Goal: Information Seeking & Learning: Find specific fact

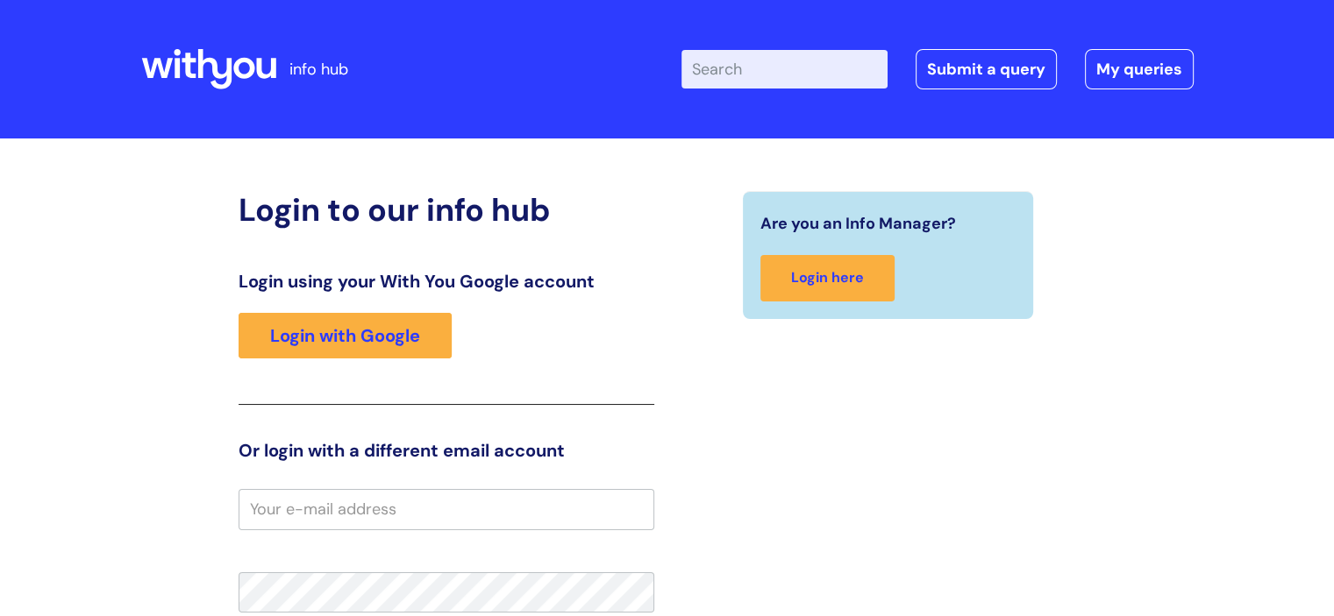
click at [758, 68] on input "Enter your search term here..." at bounding box center [784, 69] width 206 height 39
type input "recovery worker job description"
click button "Search" at bounding box center [0, 0] width 0 height 0
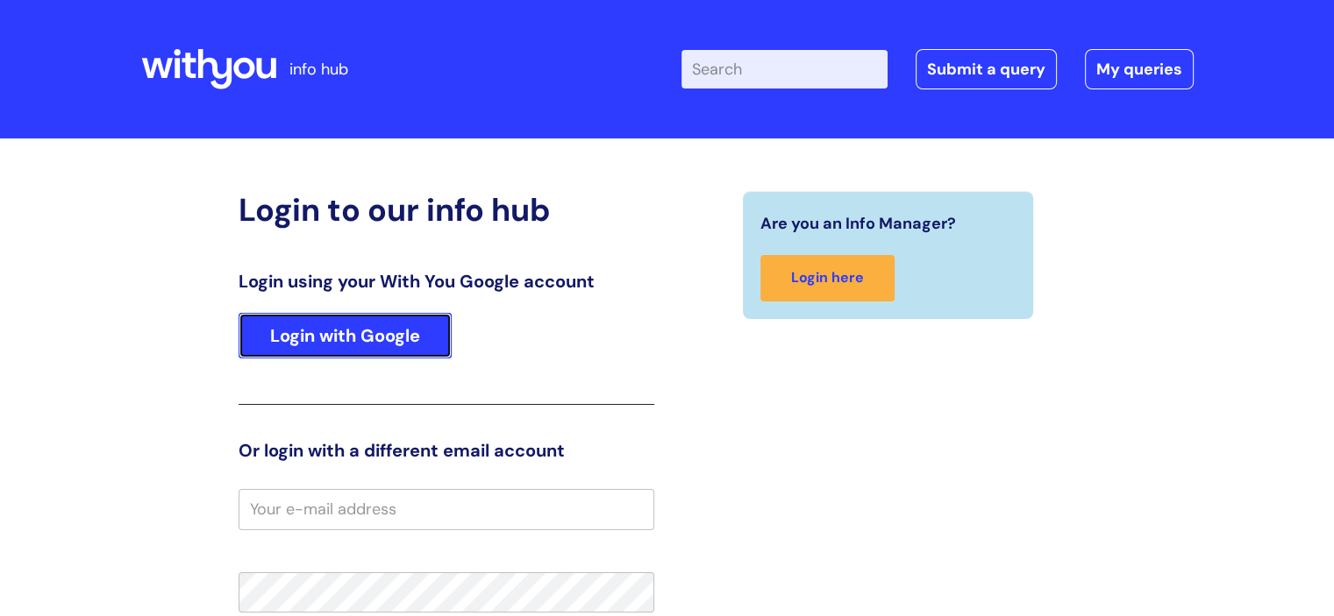
click at [402, 345] on link "Login with Google" at bounding box center [344, 336] width 213 height 46
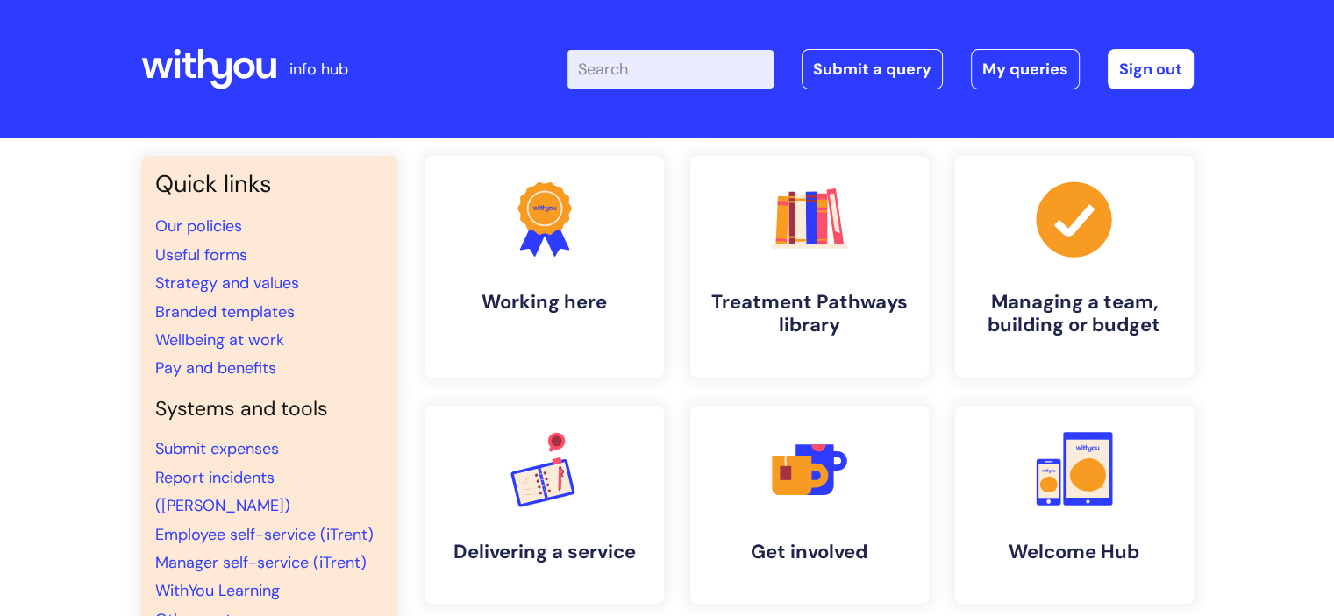
click at [677, 59] on input "Enter your search term here..." at bounding box center [670, 69] width 206 height 39
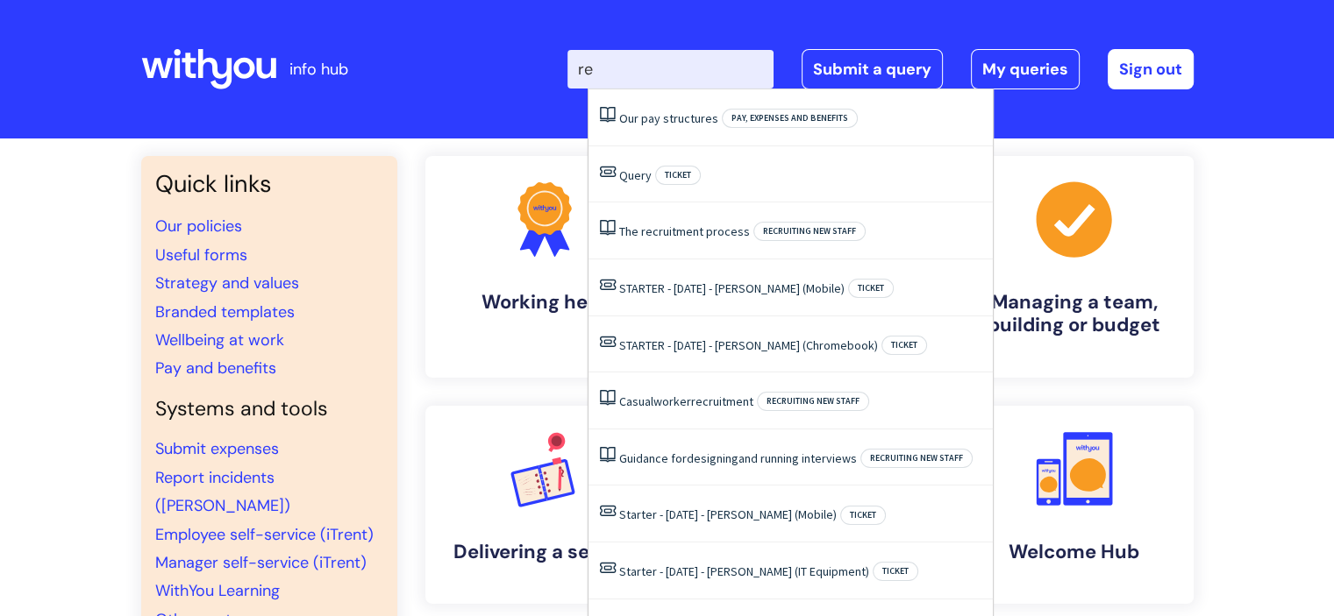
type input "r"
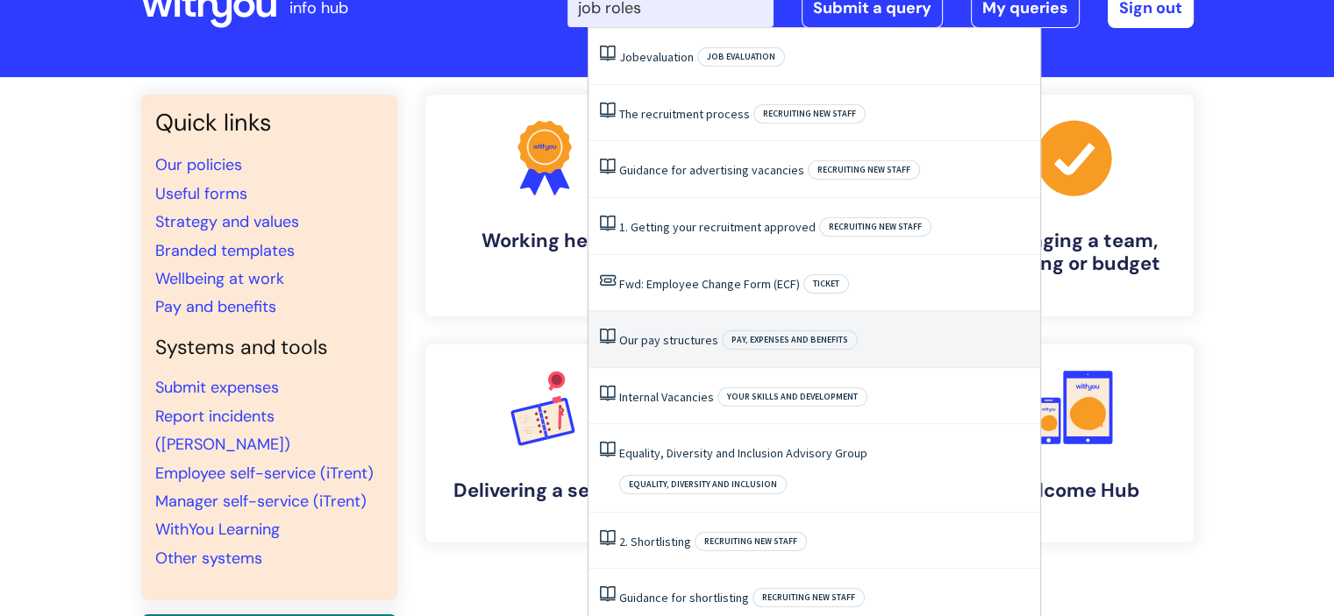
scroll to position [88, 0]
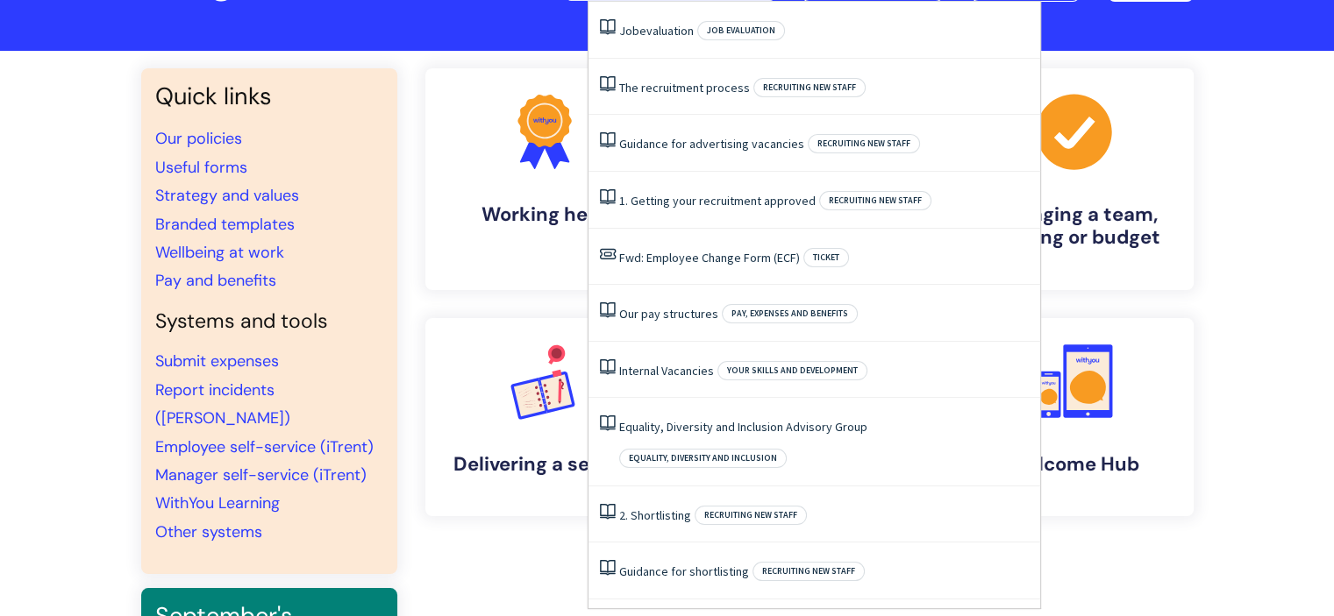
type input "job roles"
click at [386, 58] on div "Quick links Our policies Useful forms Strategy and values Branded templates Wel…" at bounding box center [667, 499] width 1334 height 896
